Goal: Information Seeking & Learning: Learn about a topic

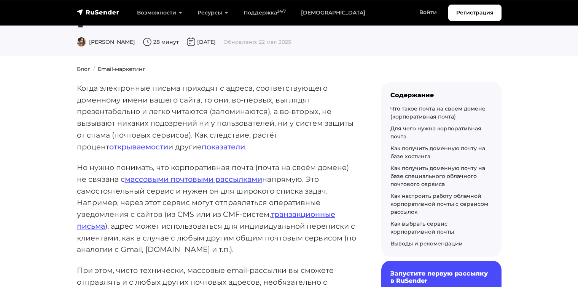
scroll to position [110, 0]
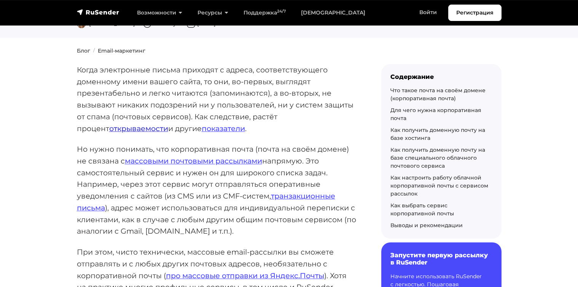
click at [109, 124] on link "открываемости" at bounding box center [138, 128] width 59 height 9
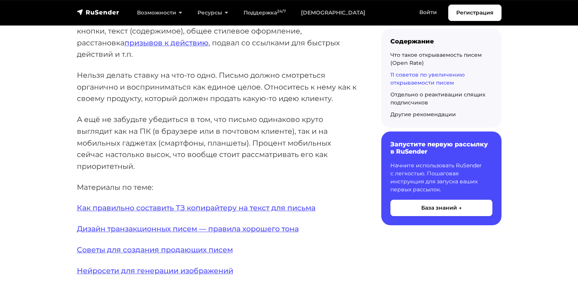
scroll to position [1813, 0]
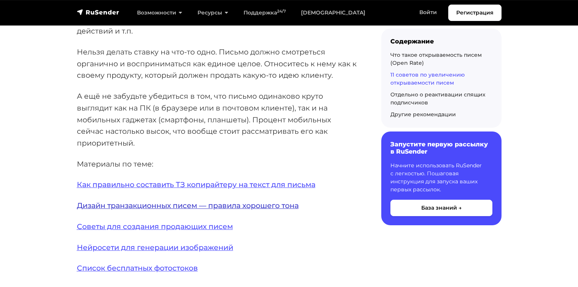
click at [139, 201] on link "Дизайн транзакционных писем — правила хорошего тона" at bounding box center [188, 205] width 222 height 9
